Goal: Contribute content

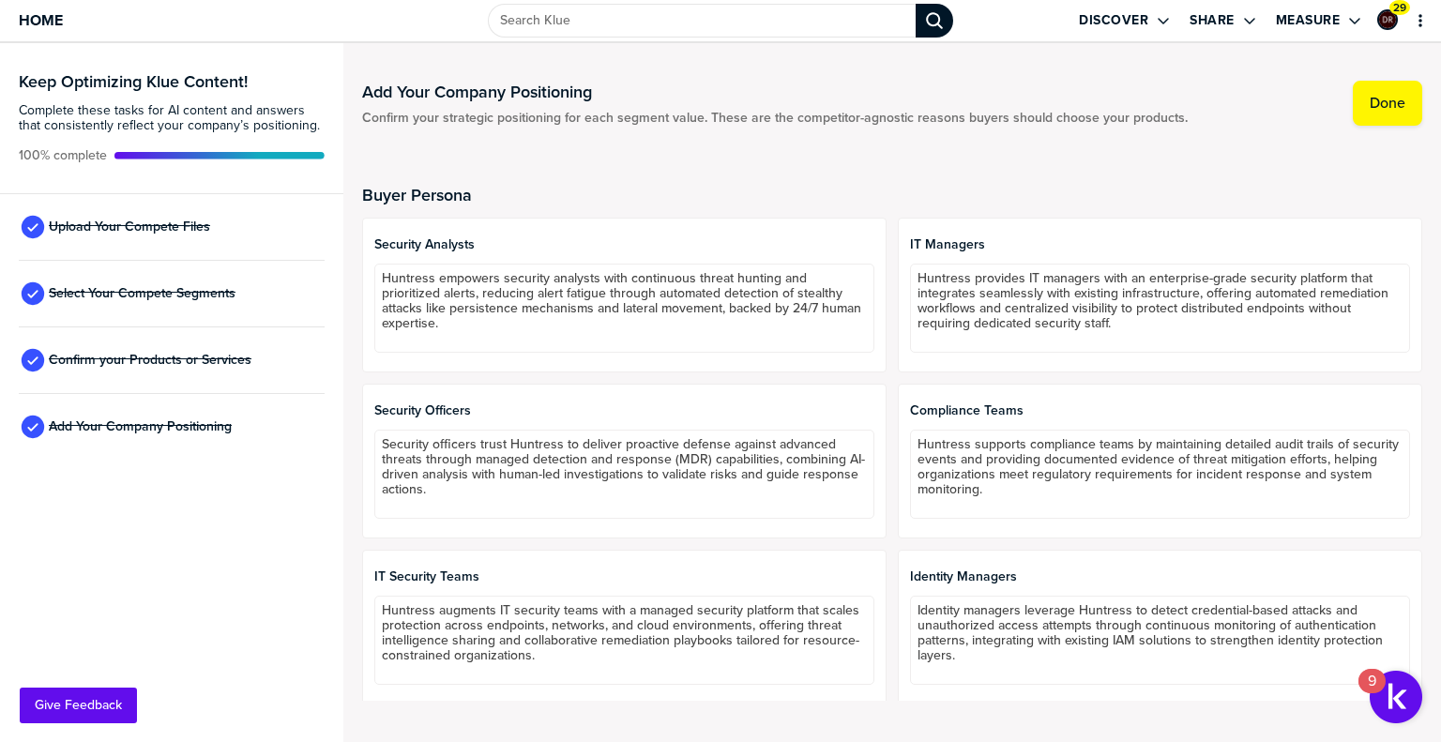
click at [246, 205] on div "Upload Your Compete Files" at bounding box center [172, 227] width 306 height 67
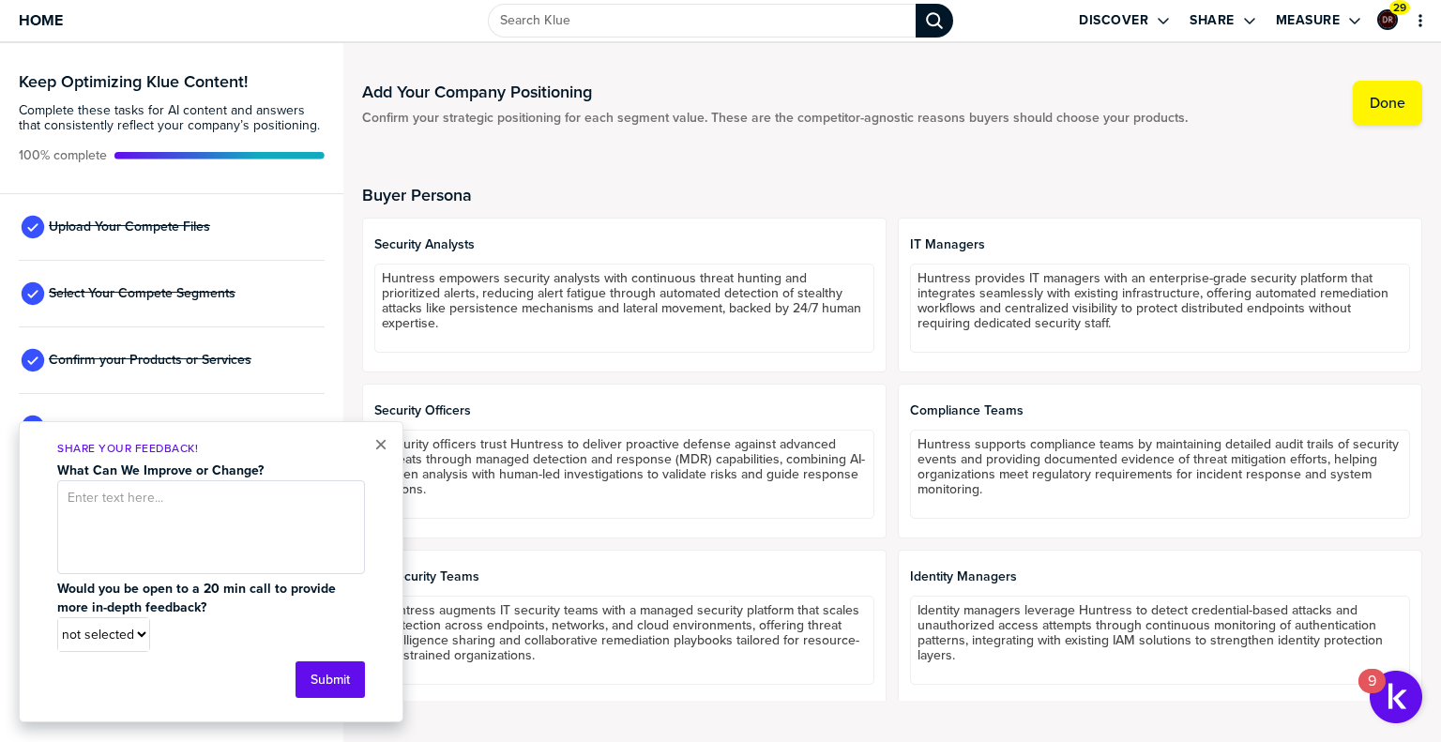
click at [216, 223] on div "Upload Your Compete Files" at bounding box center [172, 227] width 306 height 67
click at [378, 442] on button "×" at bounding box center [380, 444] width 13 height 23
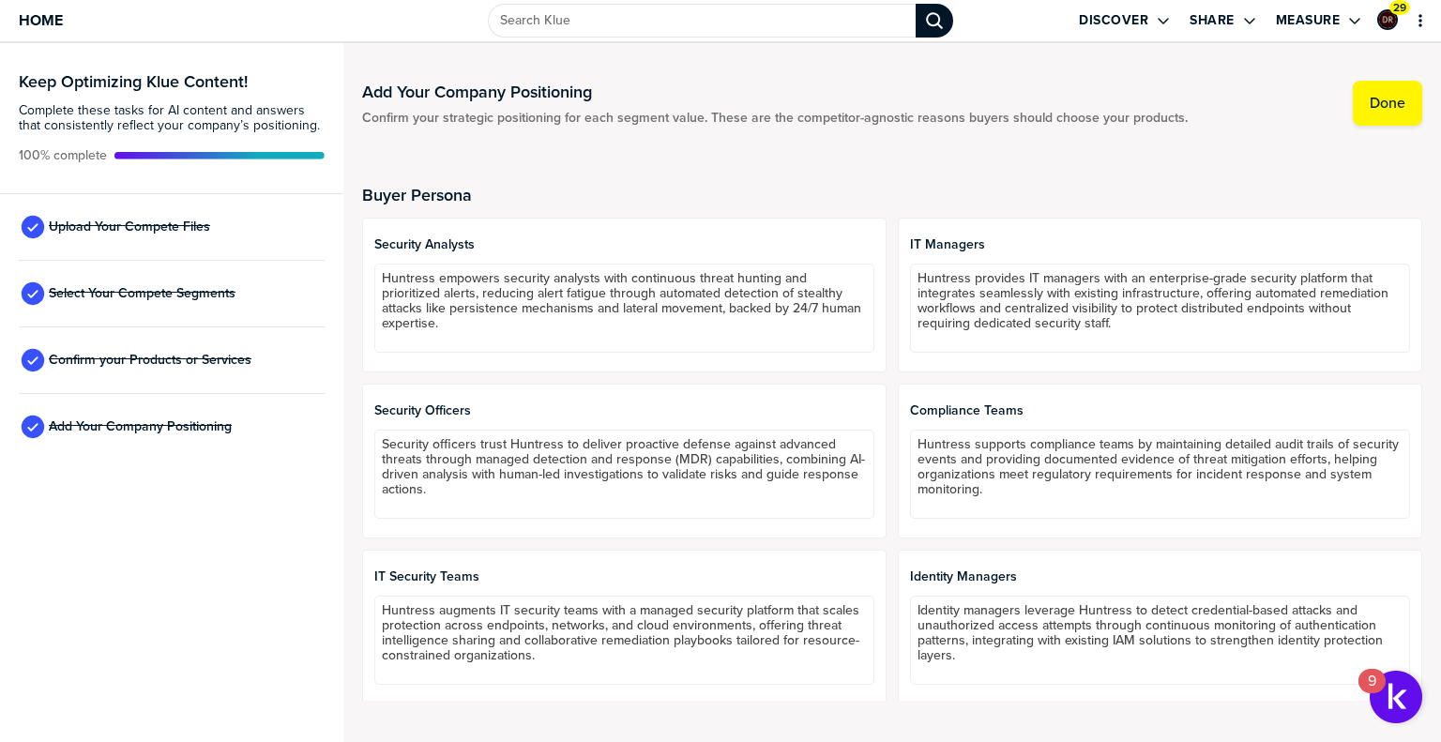
click at [204, 239] on div "Upload Your Compete Files" at bounding box center [172, 227] width 306 height 67
click at [167, 219] on span "Upload Your Compete Files" at bounding box center [129, 226] width 161 height 15
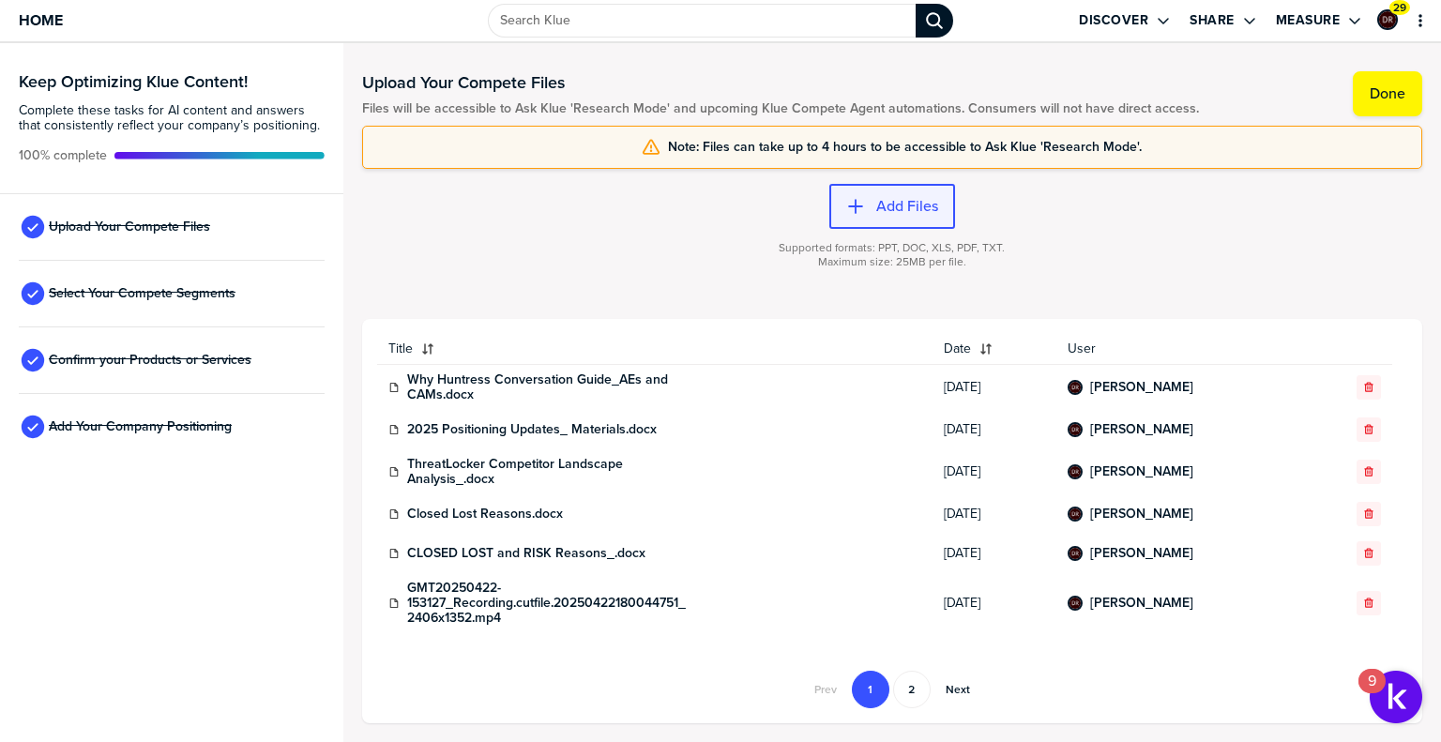
click at [902, 205] on label "Add Files" at bounding box center [907, 206] width 62 height 19
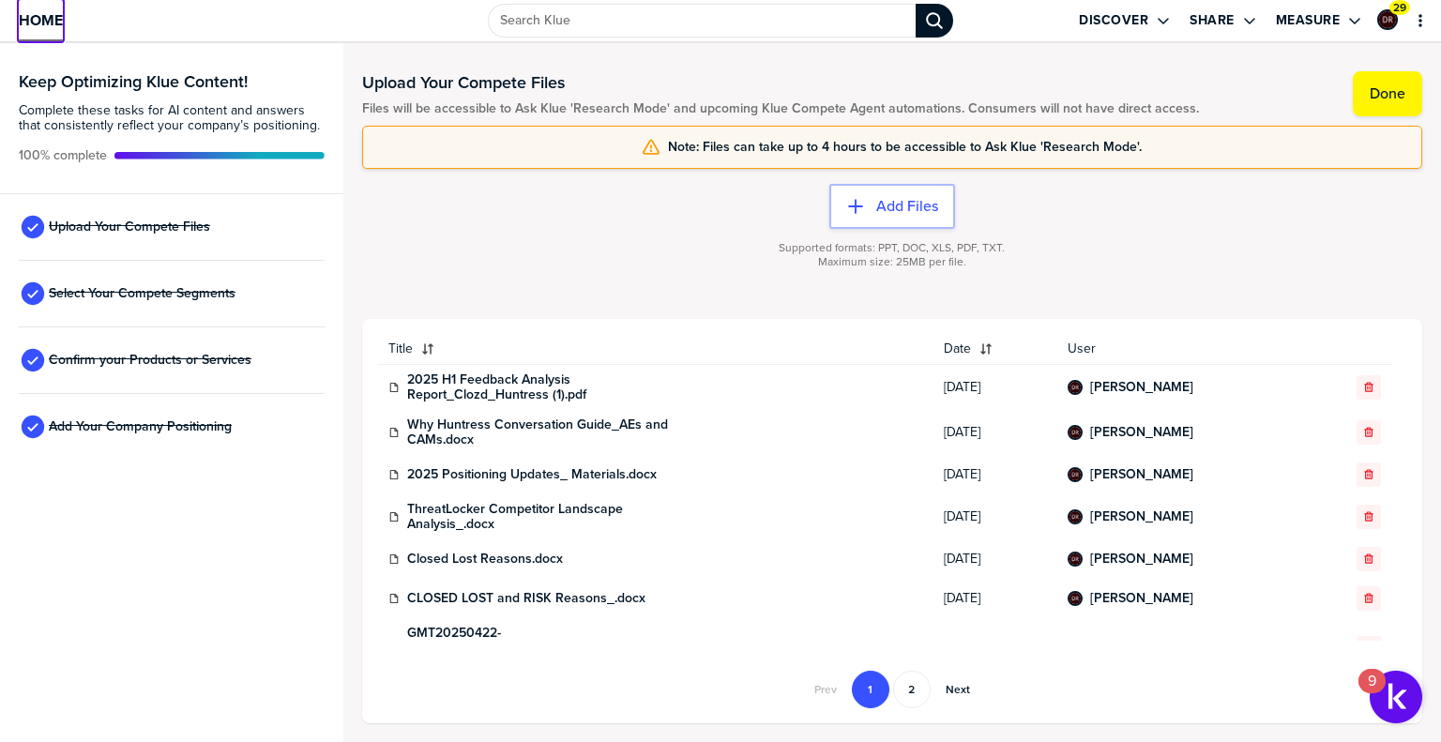
click at [51, 24] on span "Home" at bounding box center [41, 20] width 44 height 16
